Goal: Navigation & Orientation: Find specific page/section

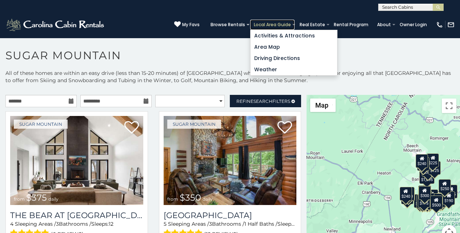
click at [284, 23] on link "Local Area Guide" at bounding box center [272, 25] width 44 height 10
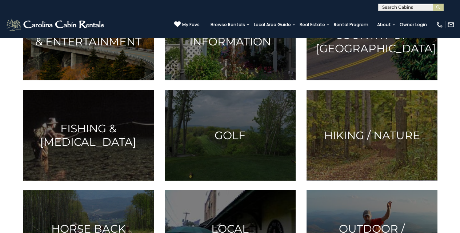
scroll to position [106, 0]
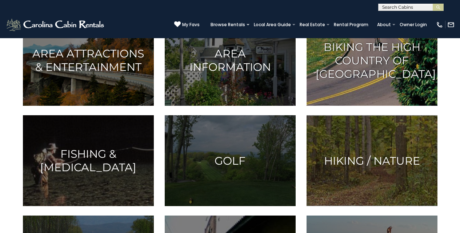
click at [339, 80] on h3 "Biking the High Country of [GEOGRAPHIC_DATA]" at bounding box center [372, 60] width 113 height 40
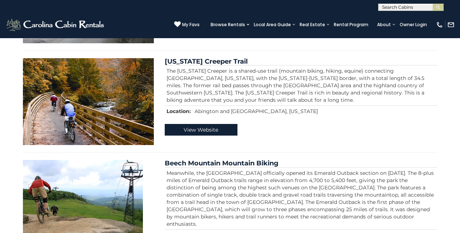
scroll to position [959, 0]
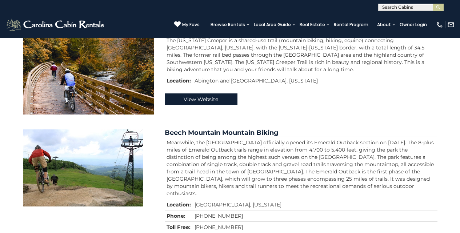
click at [12, 20] on img at bounding box center [55, 24] width 101 height 15
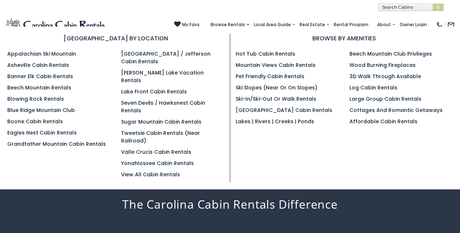
scroll to position [705, 0]
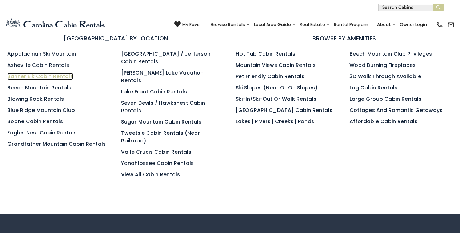
click at [18, 73] on link "Banner Elk Cabin Rentals" at bounding box center [40, 76] width 66 height 7
